Goal: Information Seeking & Learning: Compare options

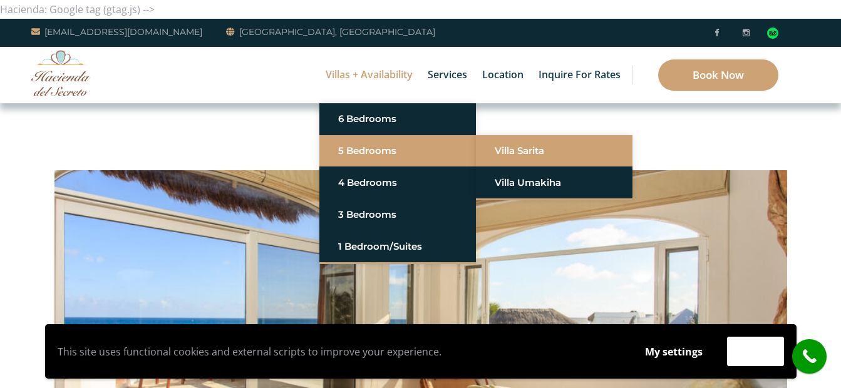
click at [535, 155] on link "Villa Sarita" at bounding box center [554, 151] width 119 height 23
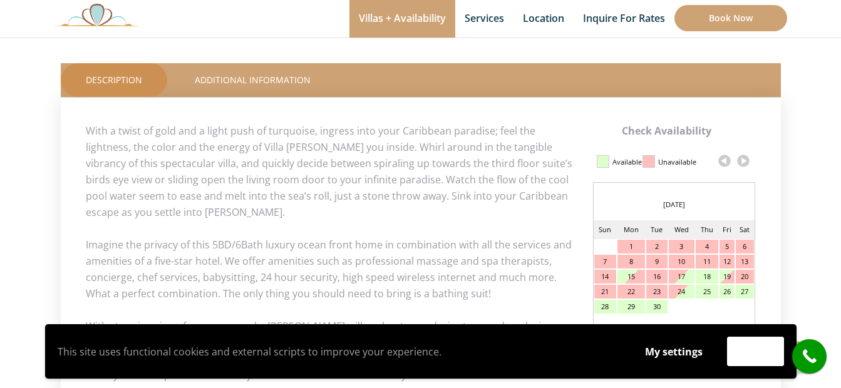
scroll to position [627, 0]
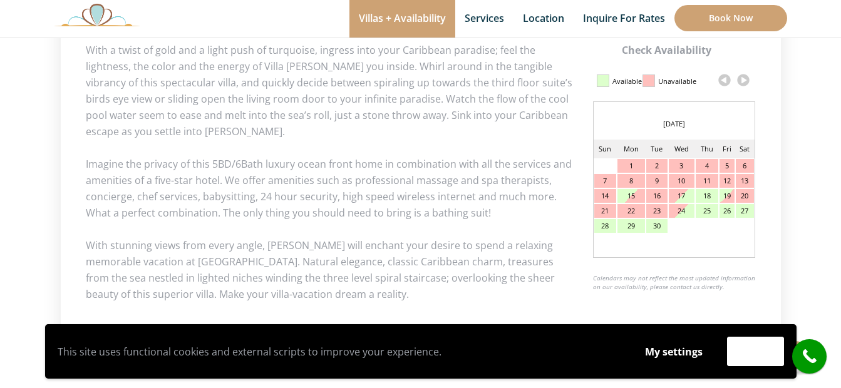
click at [744, 84] on link at bounding box center [743, 80] width 19 height 19
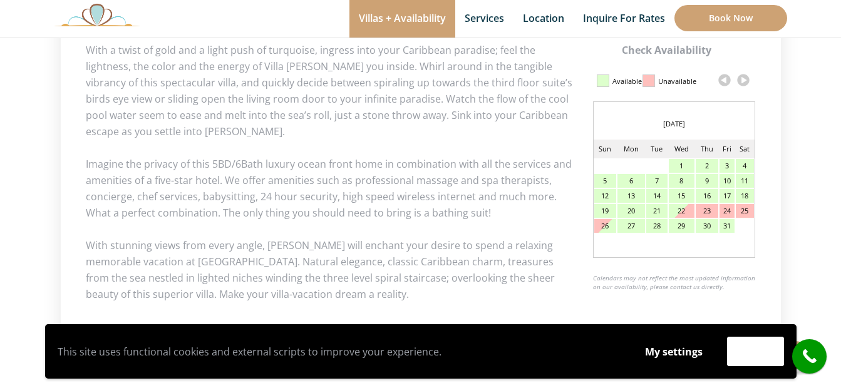
click at [744, 84] on link at bounding box center [743, 80] width 19 height 19
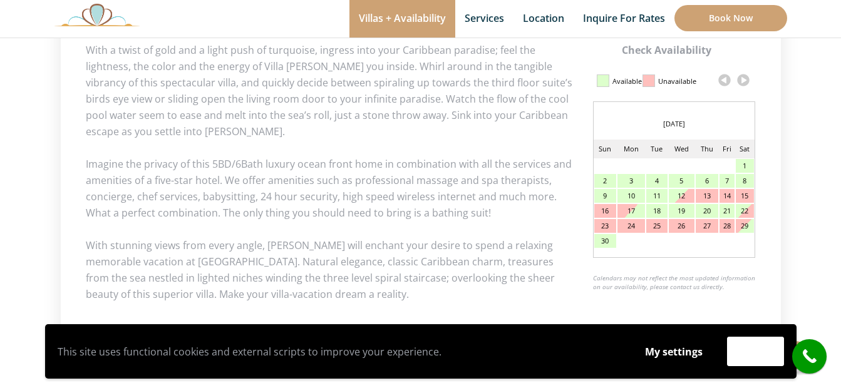
click at [744, 84] on link at bounding box center [743, 80] width 19 height 19
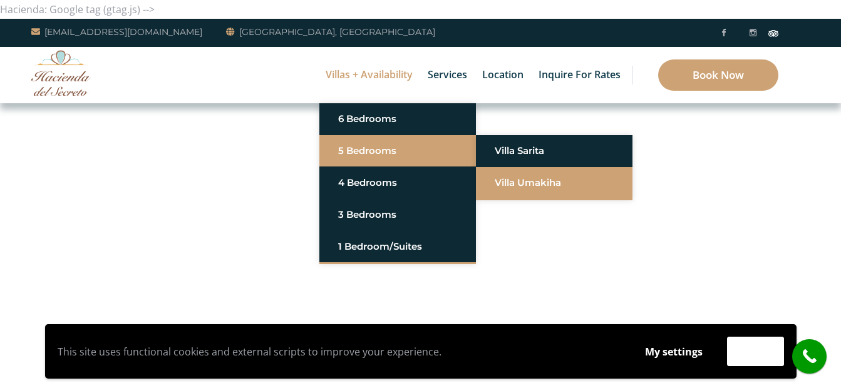
click at [551, 185] on link "Villa Umakiha" at bounding box center [554, 183] width 119 height 23
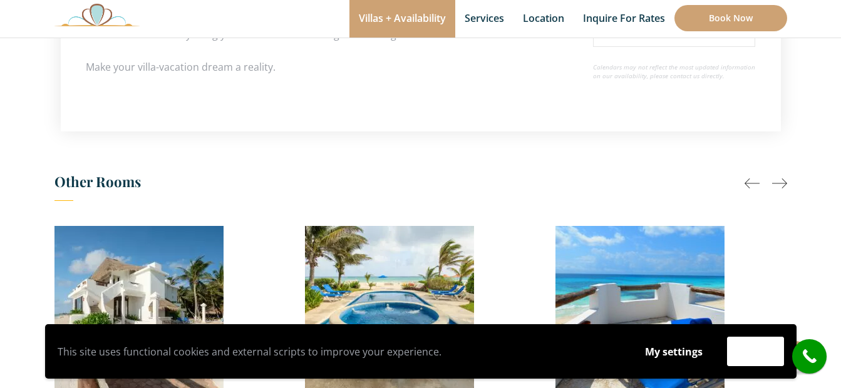
scroll to position [633, 0]
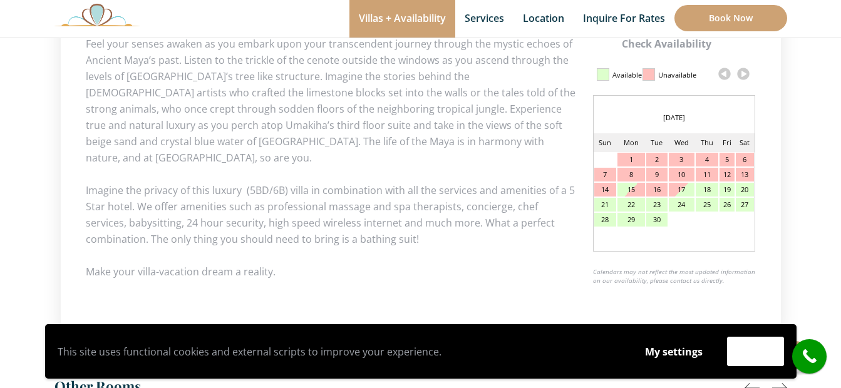
click at [747, 78] on link at bounding box center [743, 74] width 19 height 19
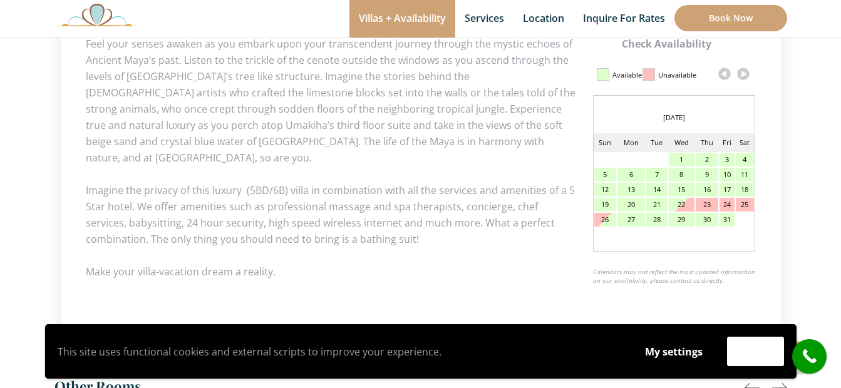
click at [747, 78] on link at bounding box center [743, 74] width 19 height 19
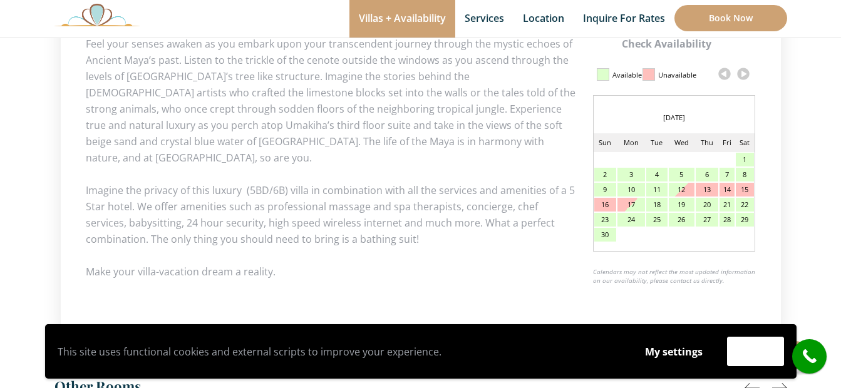
click at [745, 74] on link at bounding box center [743, 74] width 19 height 19
